Goal: Transaction & Acquisition: Purchase product/service

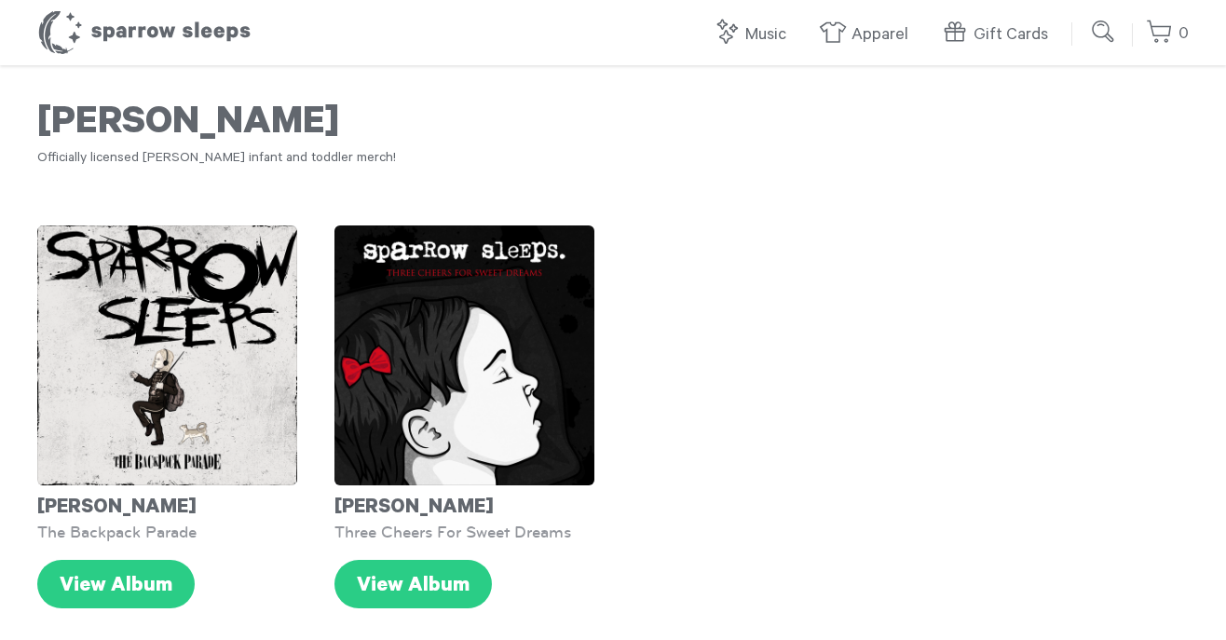
scroll to position [116, 0]
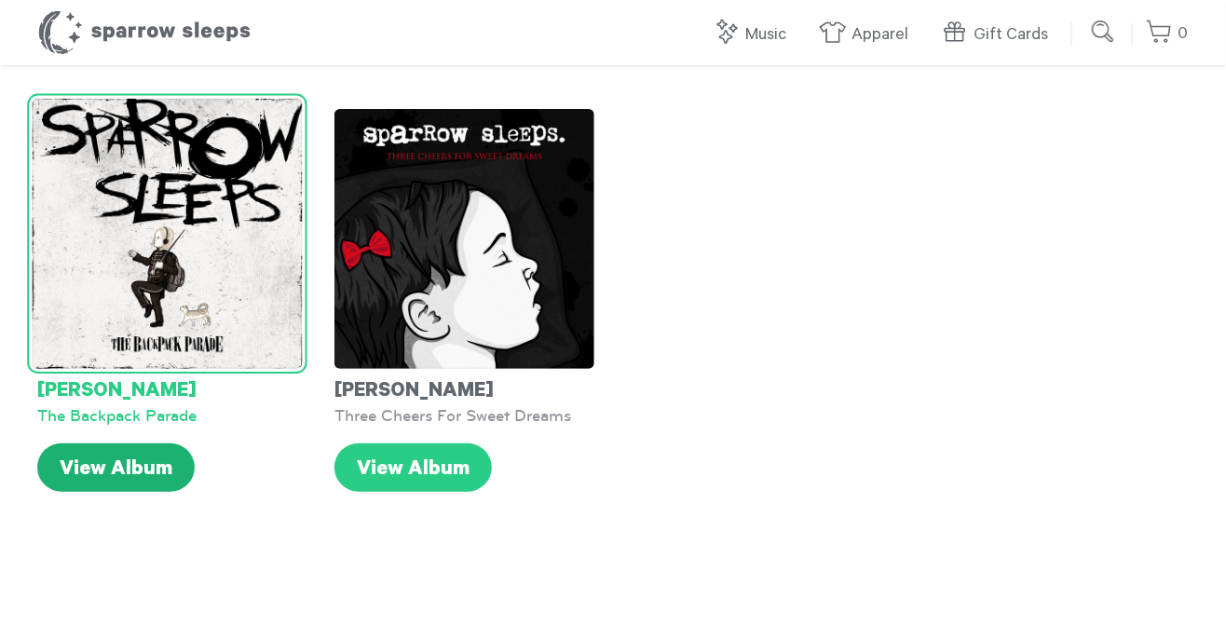
click at [152, 449] on link "View Album" at bounding box center [115, 467] width 157 height 48
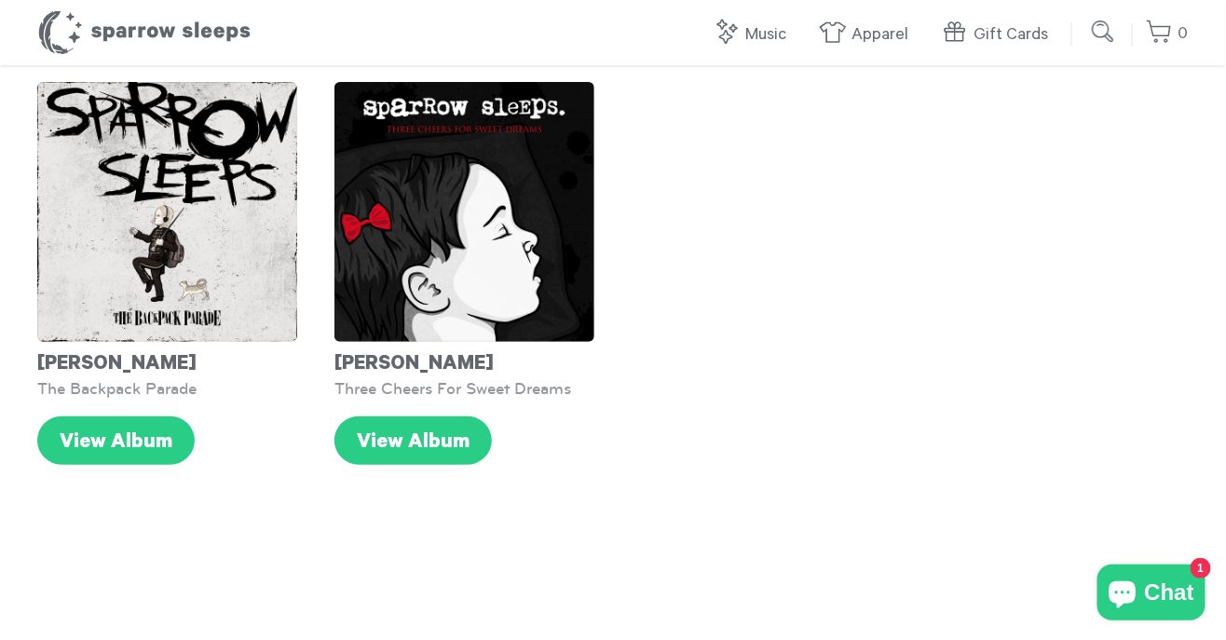
scroll to position [140, 0]
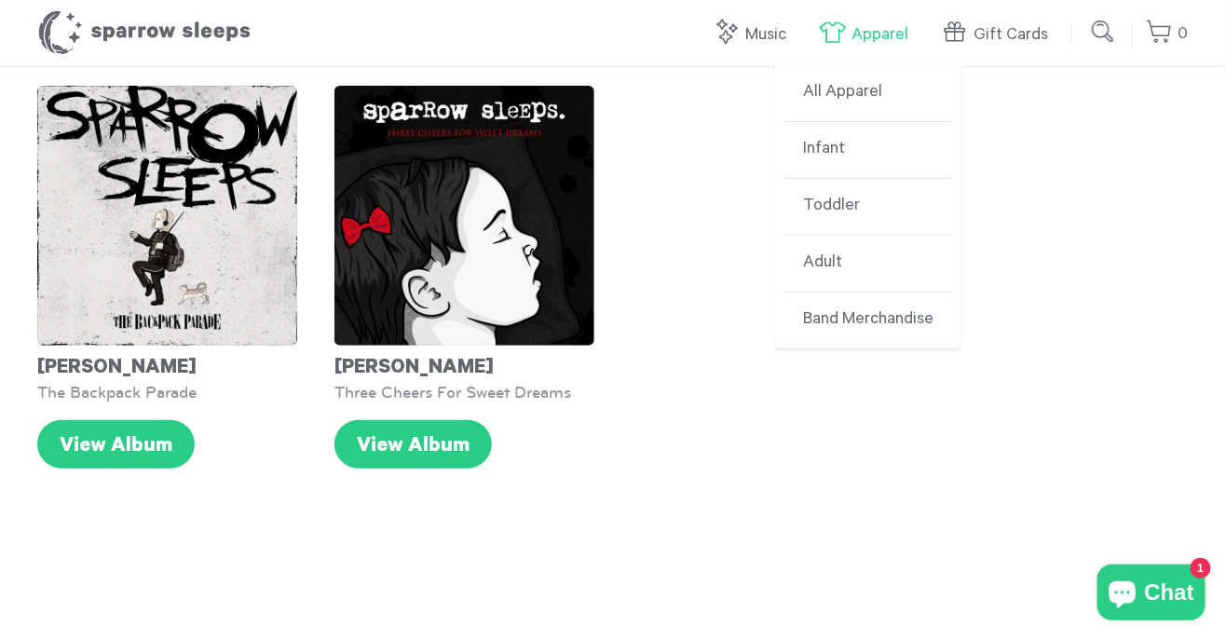
click at [864, 52] on link "Apparel" at bounding box center [868, 35] width 99 height 40
click at [836, 139] on link "Infant" at bounding box center [868, 150] width 168 height 57
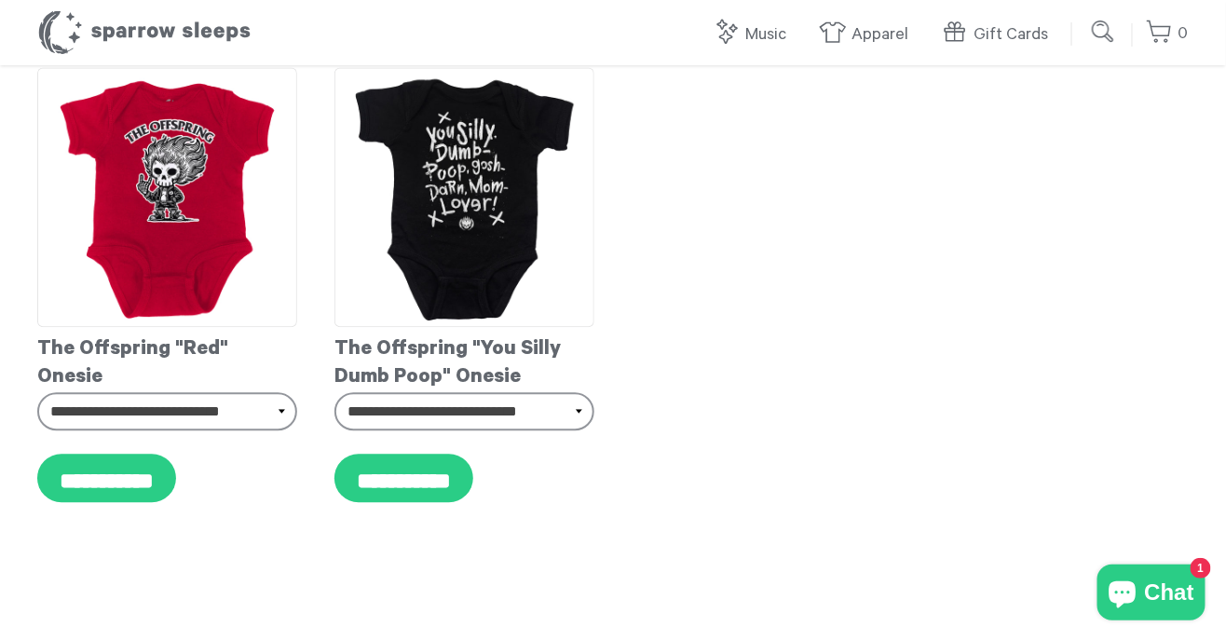
scroll to position [1193, 0]
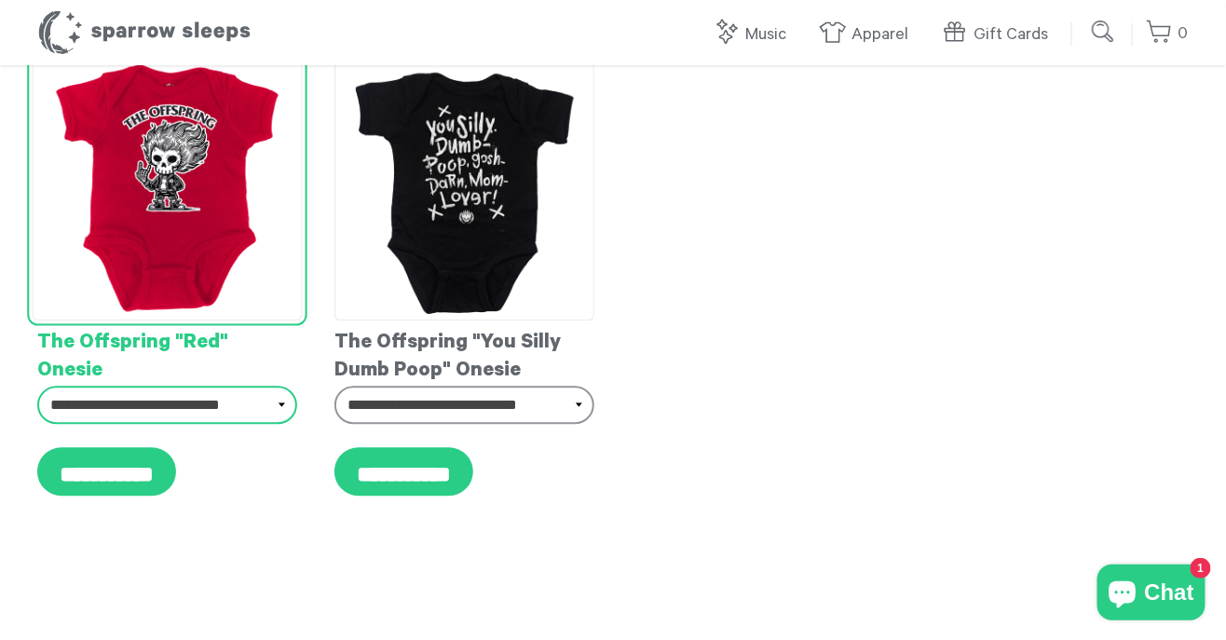
click at [91, 386] on select "**********" at bounding box center [167, 405] width 260 height 39
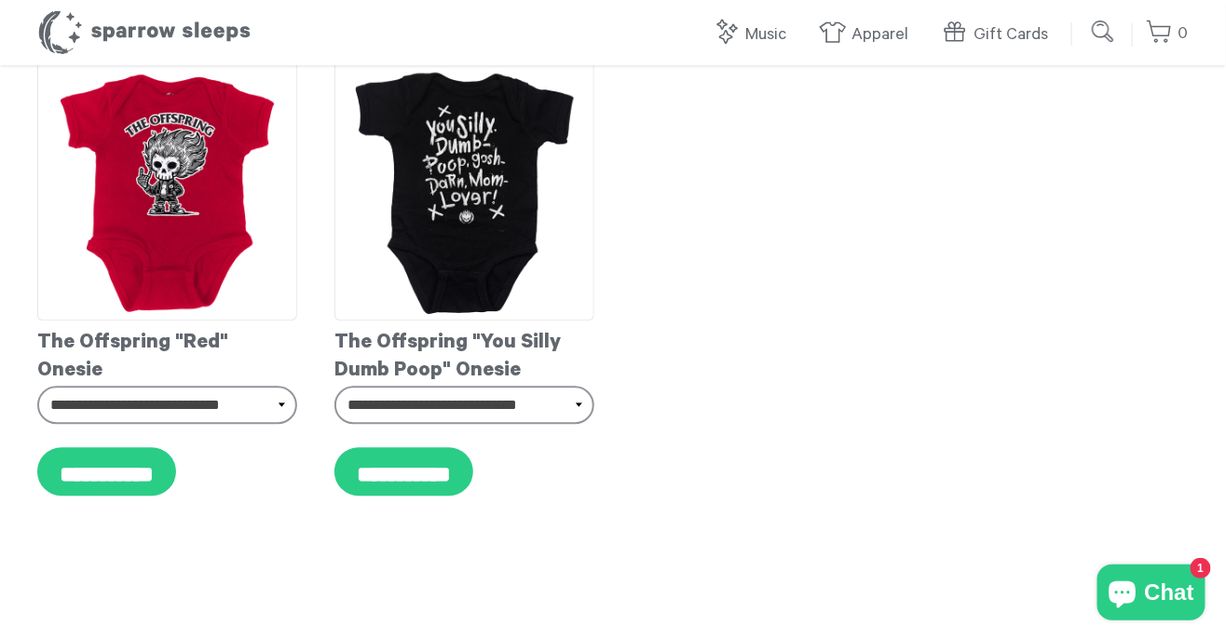
click at [103, 589] on div "Loading more products" at bounding box center [613, 610] width 1226 height 119
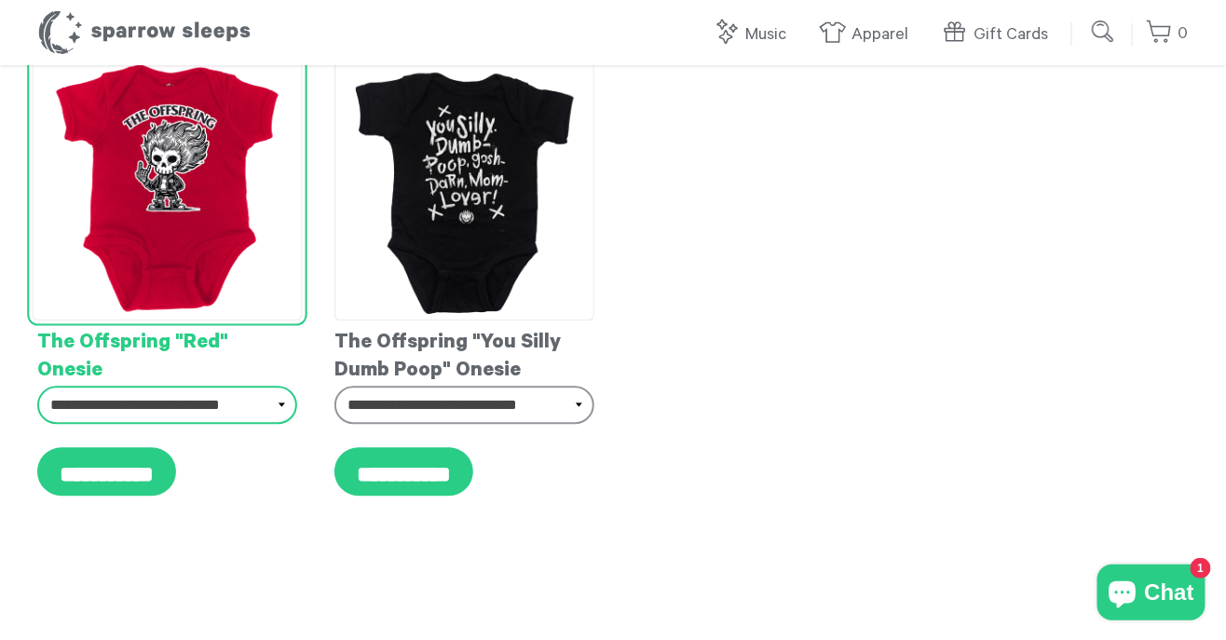
click at [86, 386] on select "**********" at bounding box center [167, 405] width 260 height 39
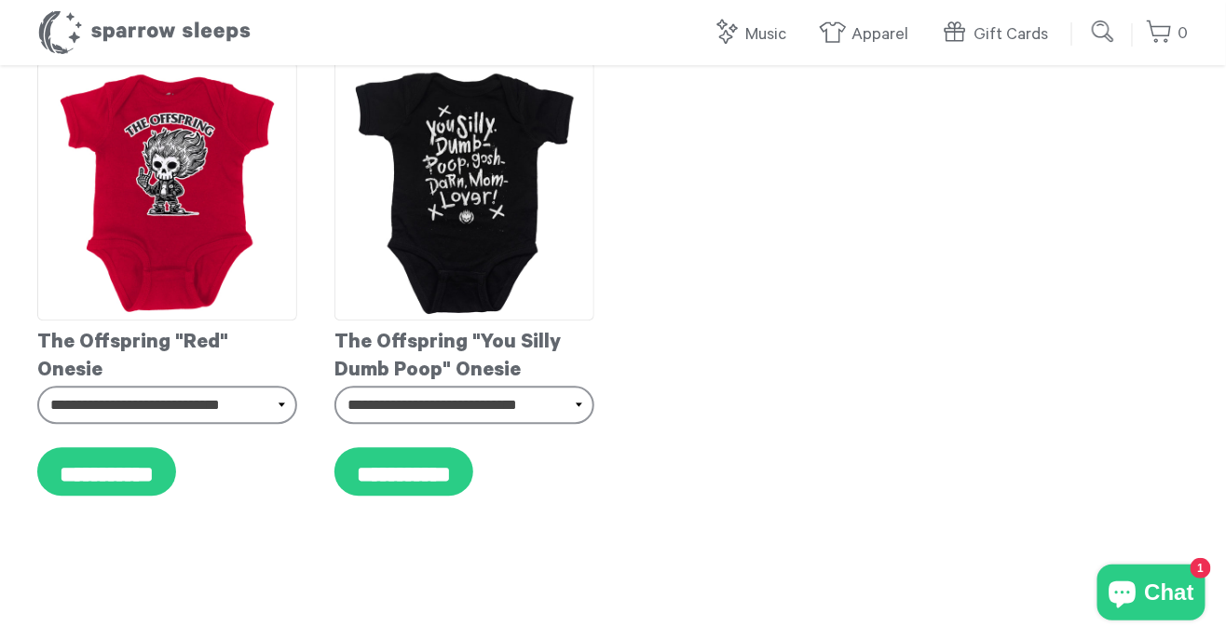
click at [132, 576] on div "Loading more products" at bounding box center [613, 610] width 1226 height 119
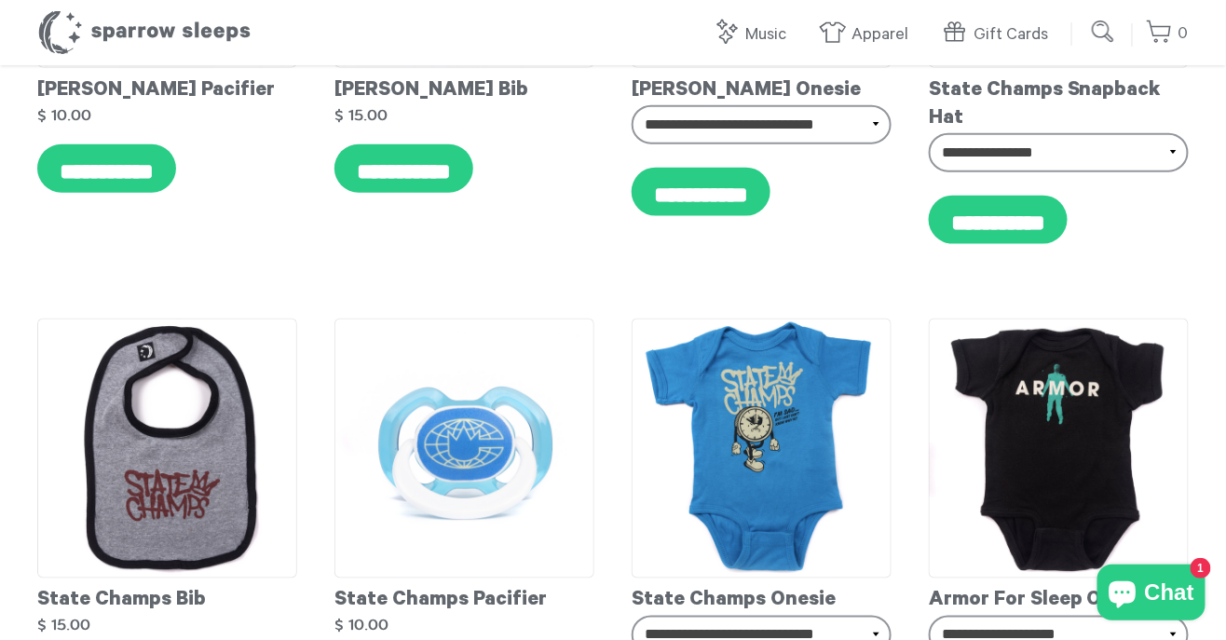
scroll to position [6754, 0]
